Goal: Transaction & Acquisition: Purchase product/service

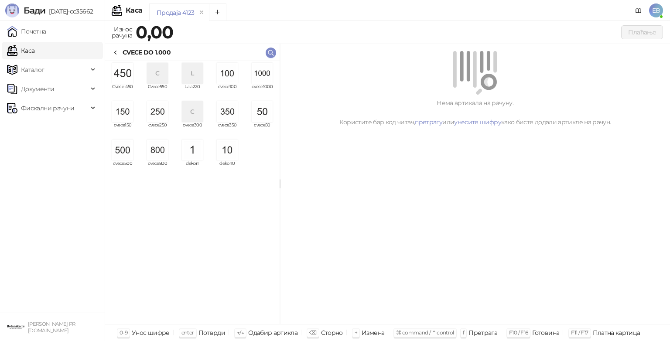
click at [269, 74] on img "grid" at bounding box center [262, 73] width 21 height 21
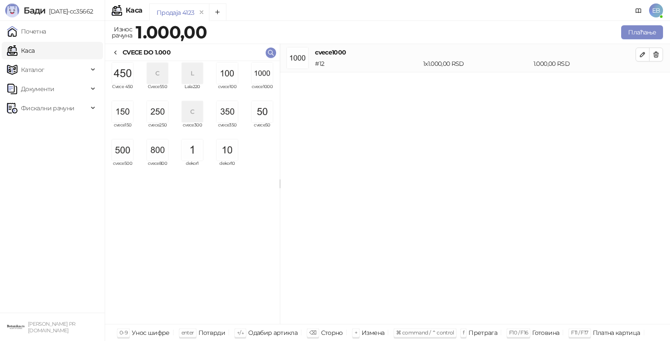
click at [266, 75] on img "grid" at bounding box center [262, 73] width 21 height 21
click at [269, 78] on img "grid" at bounding box center [262, 73] width 21 height 21
click at [122, 149] on img "grid" at bounding box center [122, 150] width 21 height 21
click at [231, 72] on img "grid" at bounding box center [227, 73] width 21 height 21
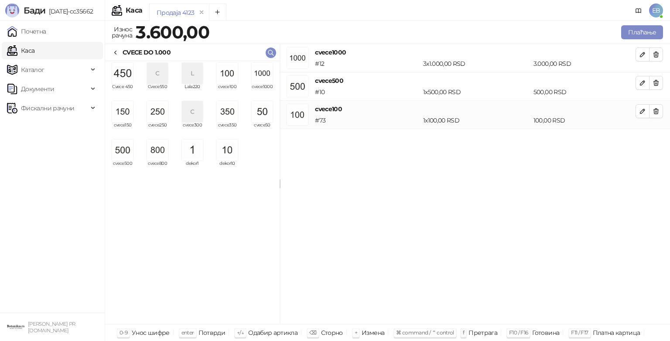
click at [233, 72] on img "grid" at bounding box center [227, 73] width 21 height 21
click at [630, 32] on button "Плаћање" at bounding box center [642, 32] width 42 height 14
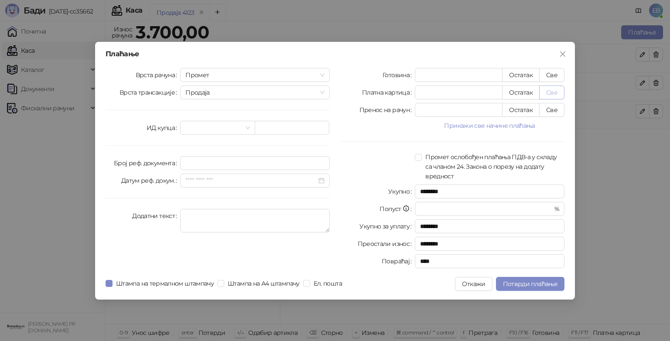
click at [550, 92] on button "Све" at bounding box center [551, 92] width 25 height 14
type input "****"
click at [542, 284] on span "Потврди плаћање" at bounding box center [530, 284] width 55 height 8
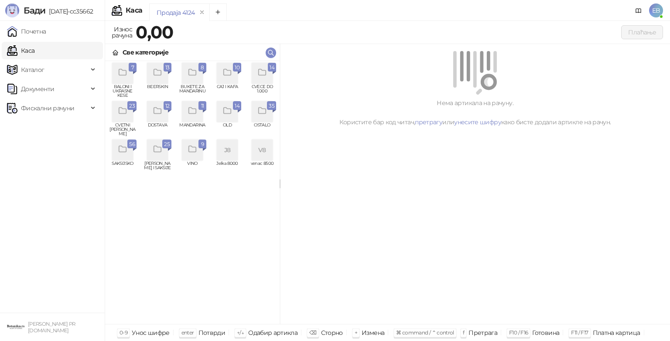
click at [265, 66] on div "grid" at bounding box center [262, 73] width 21 height 21
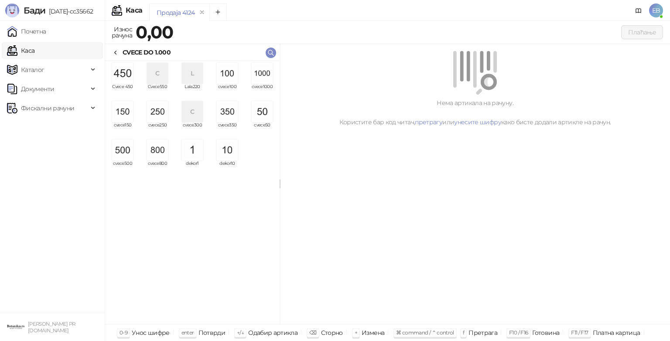
click at [266, 78] on img "grid" at bounding box center [262, 73] width 21 height 21
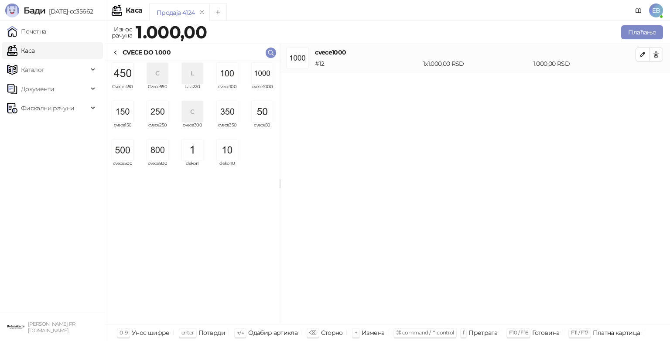
click at [264, 79] on img "grid" at bounding box center [262, 73] width 21 height 21
click at [633, 33] on button "Плаћање" at bounding box center [642, 32] width 42 height 14
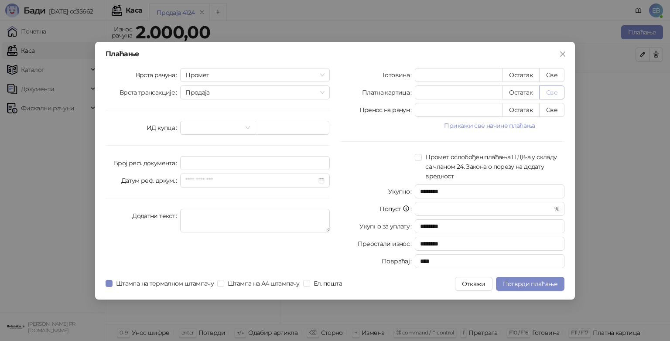
click at [551, 92] on button "Све" at bounding box center [551, 92] width 25 height 14
type input "****"
click at [543, 286] on span "Потврди плаћање" at bounding box center [530, 284] width 55 height 8
